Goal: Navigation & Orientation: Find specific page/section

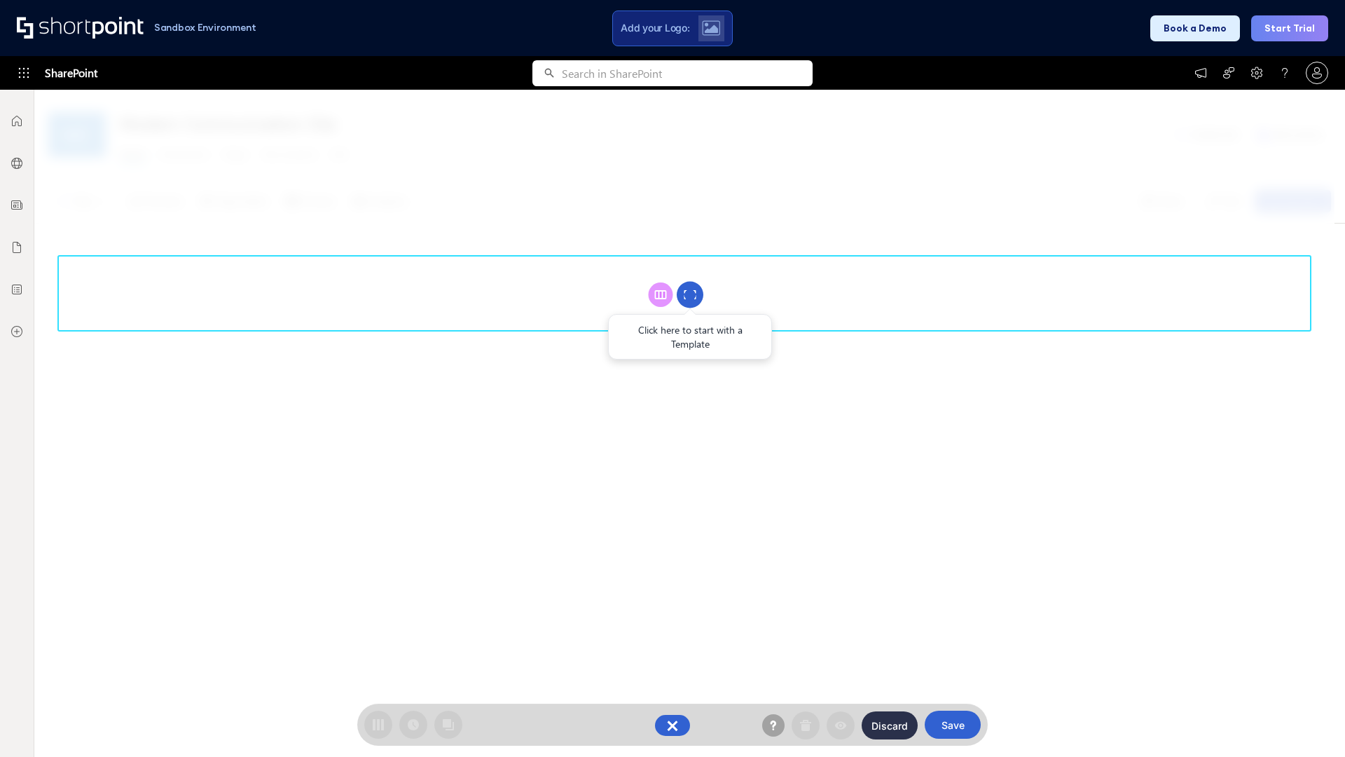
click at [690, 294] on circle at bounding box center [690, 295] width 27 height 27
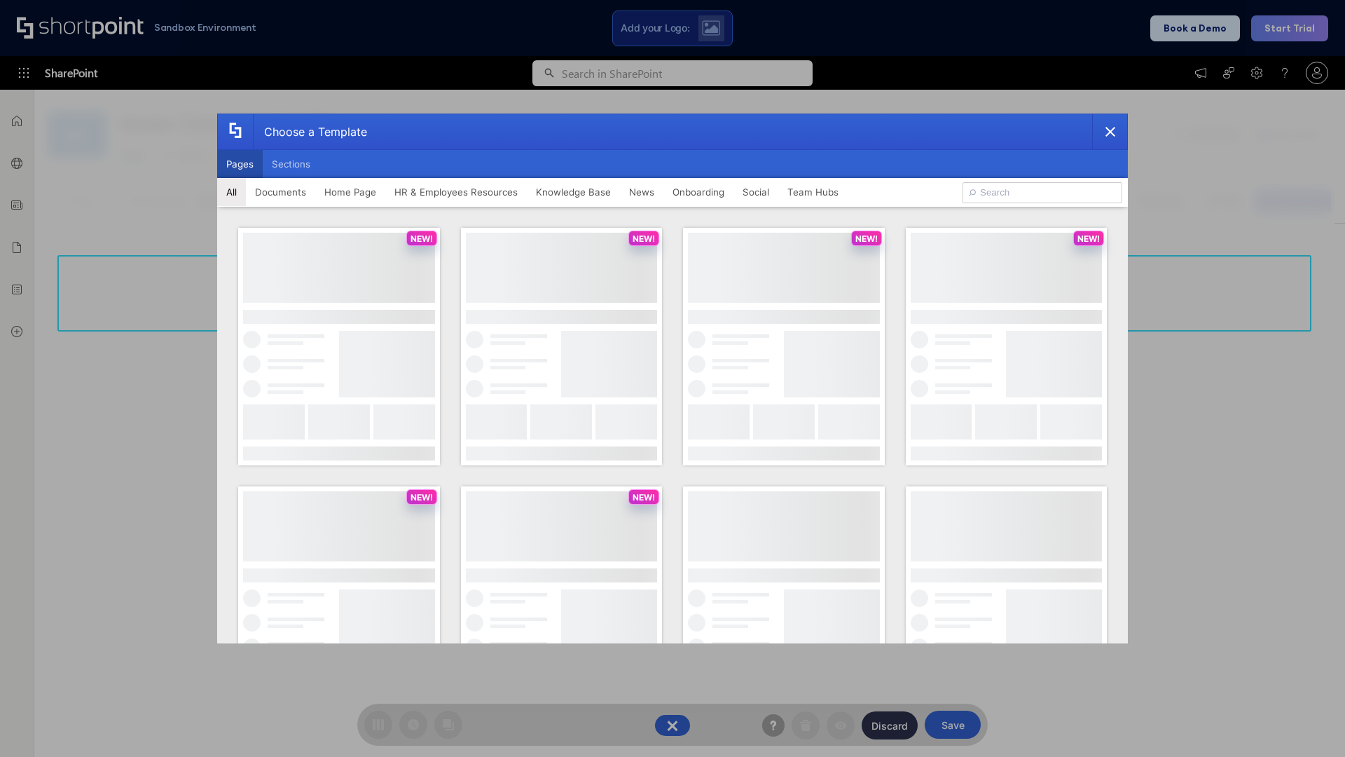
click at [240, 164] on button "Pages" at bounding box center [240, 164] width 46 height 28
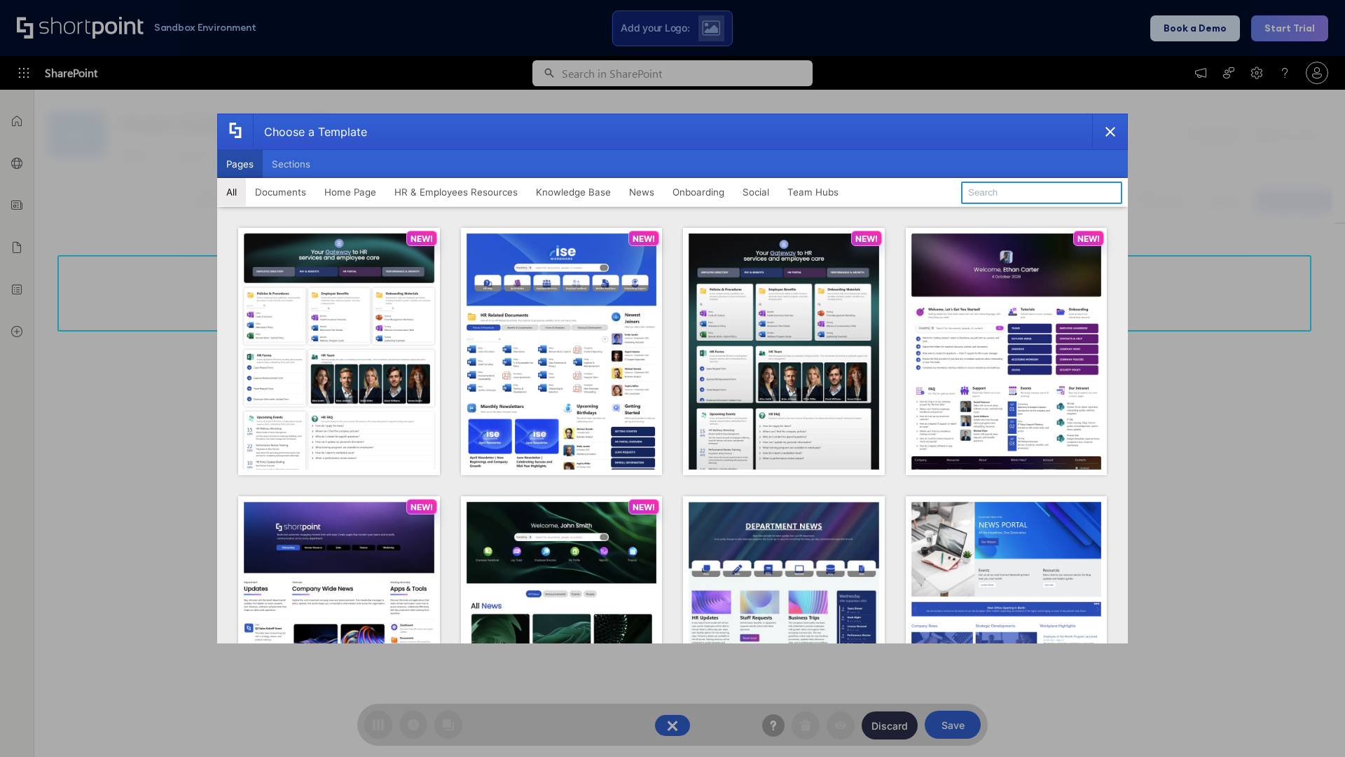
type input "Together"
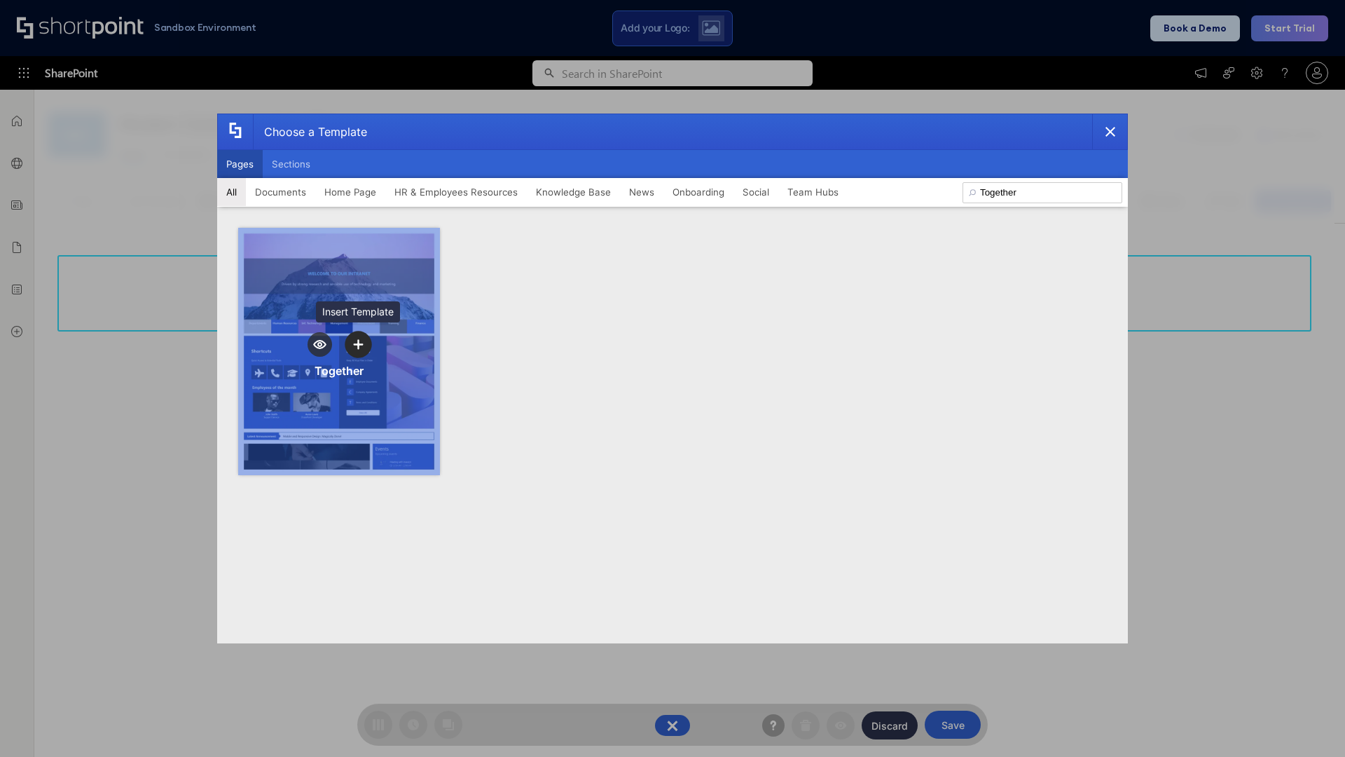
click at [358, 344] on icon "template selector" at bounding box center [358, 344] width 10 height 10
